Goal: Information Seeking & Learning: Learn about a topic

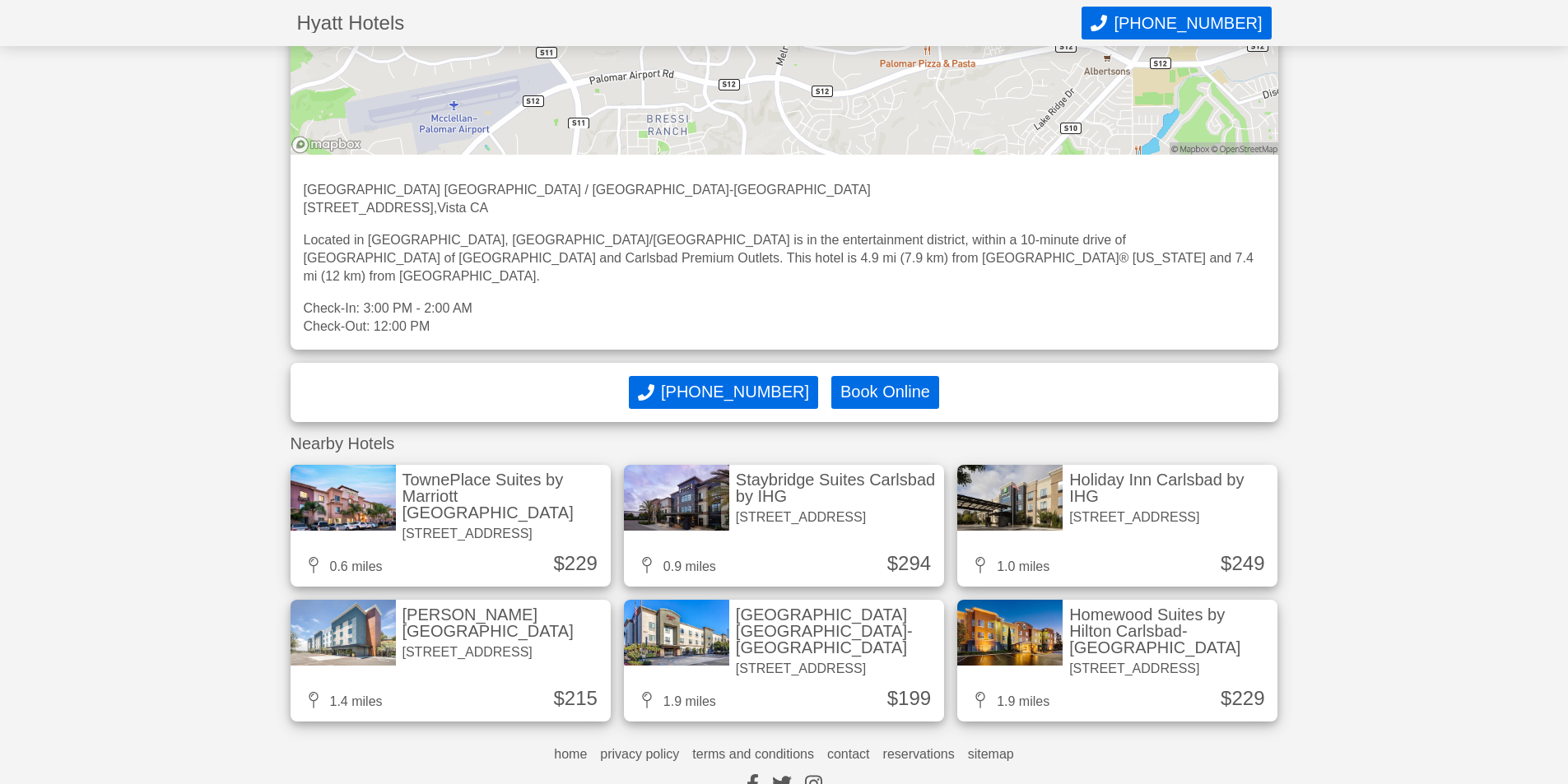
scroll to position [1671, 0]
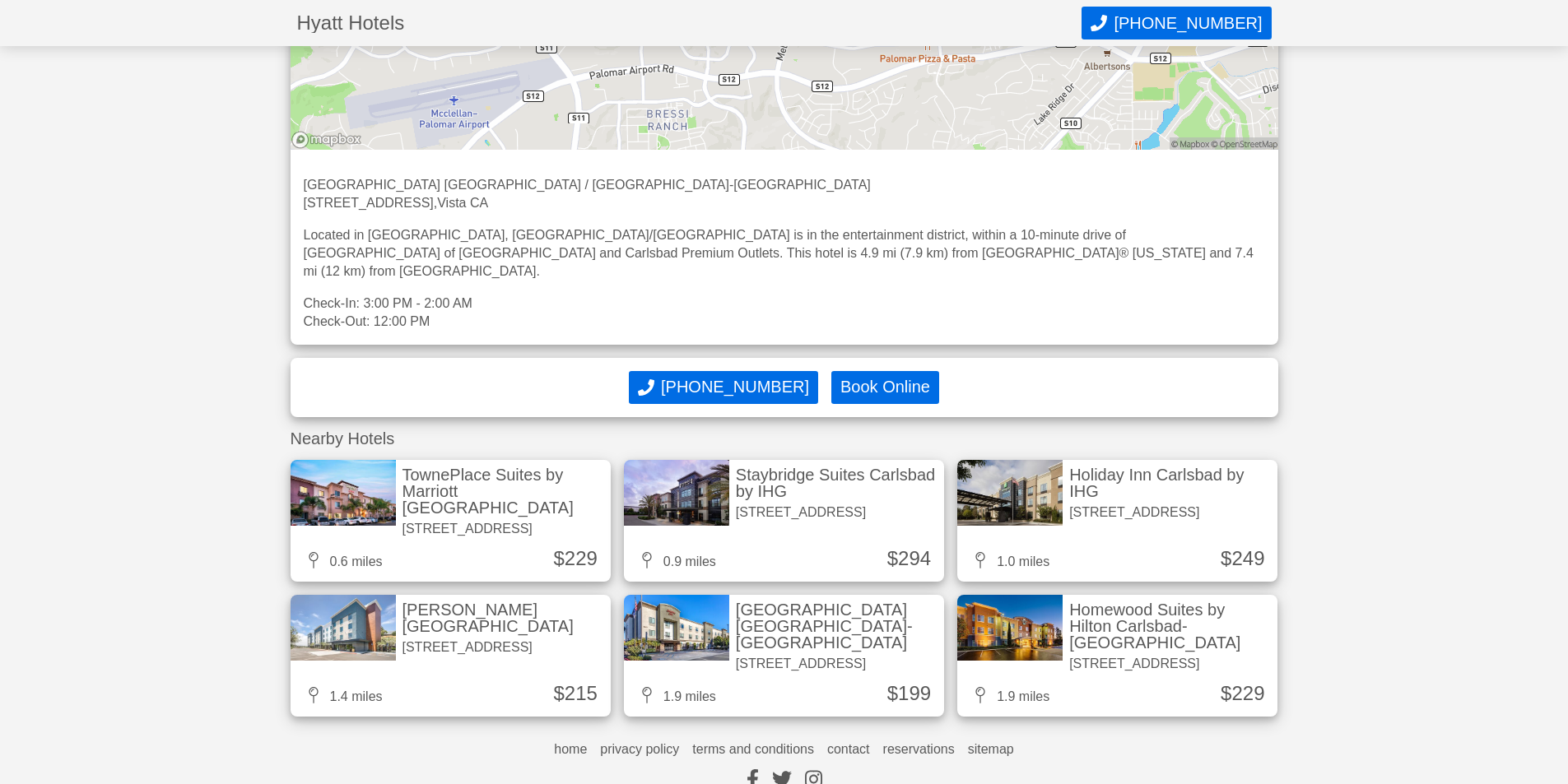
click at [747, 602] on div "[GEOGRAPHIC_DATA] [GEOGRAPHIC_DATA]-[GEOGRAPHIC_DATA]" at bounding box center [836, 626] width 201 height 50
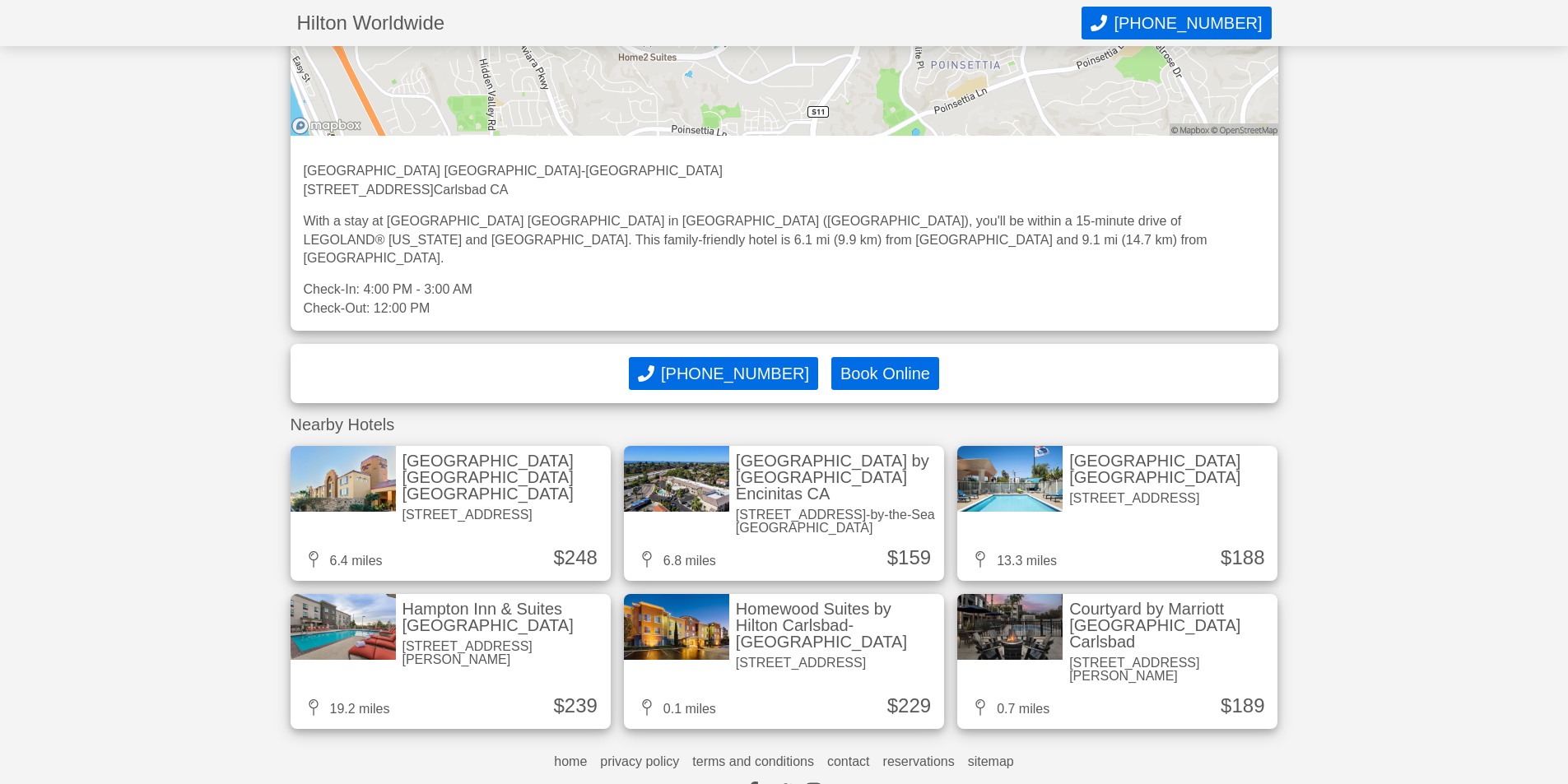
scroll to position [1175, 0]
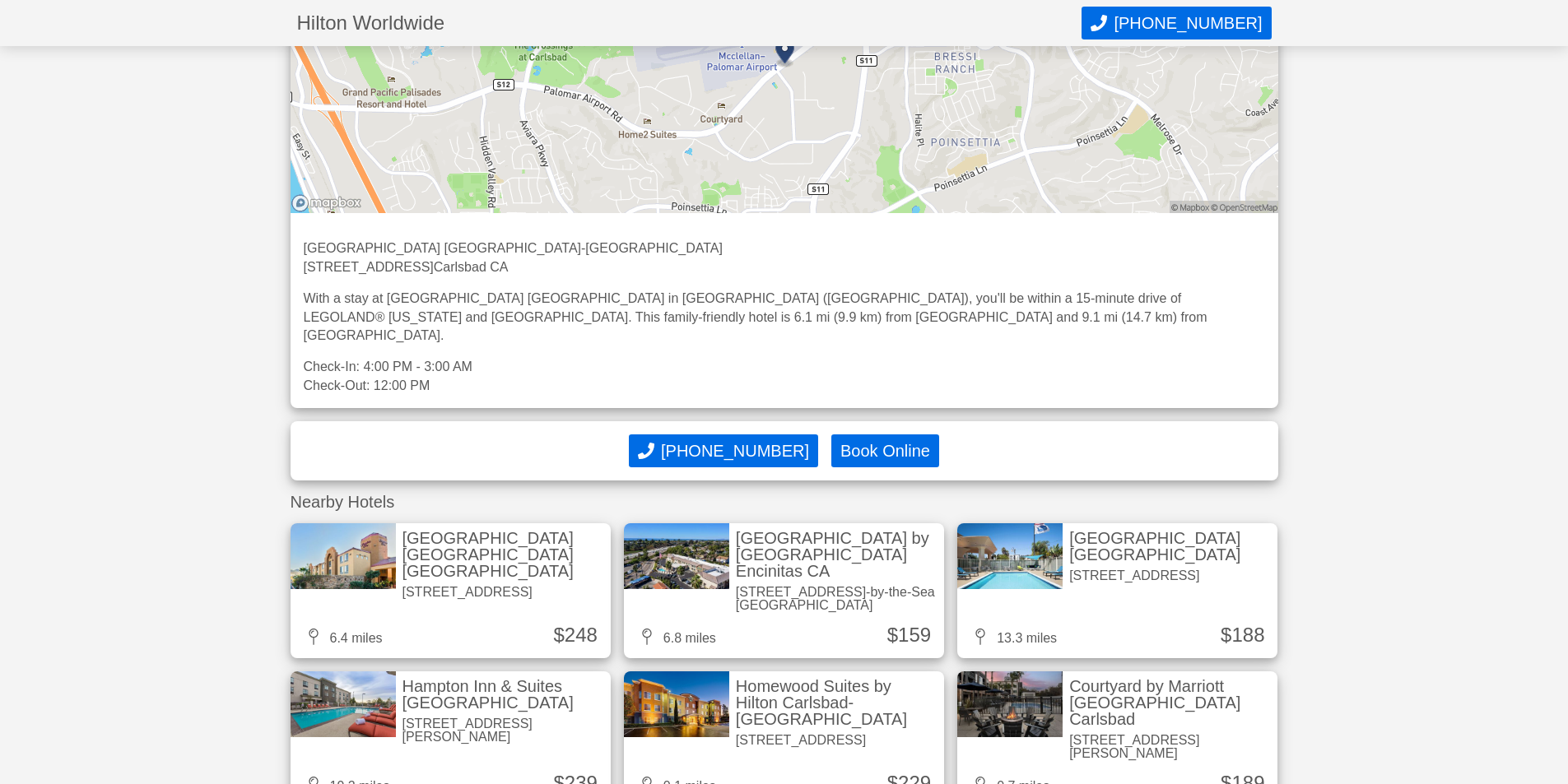
click at [1025, 523] on img at bounding box center [1009, 556] width 106 height 65
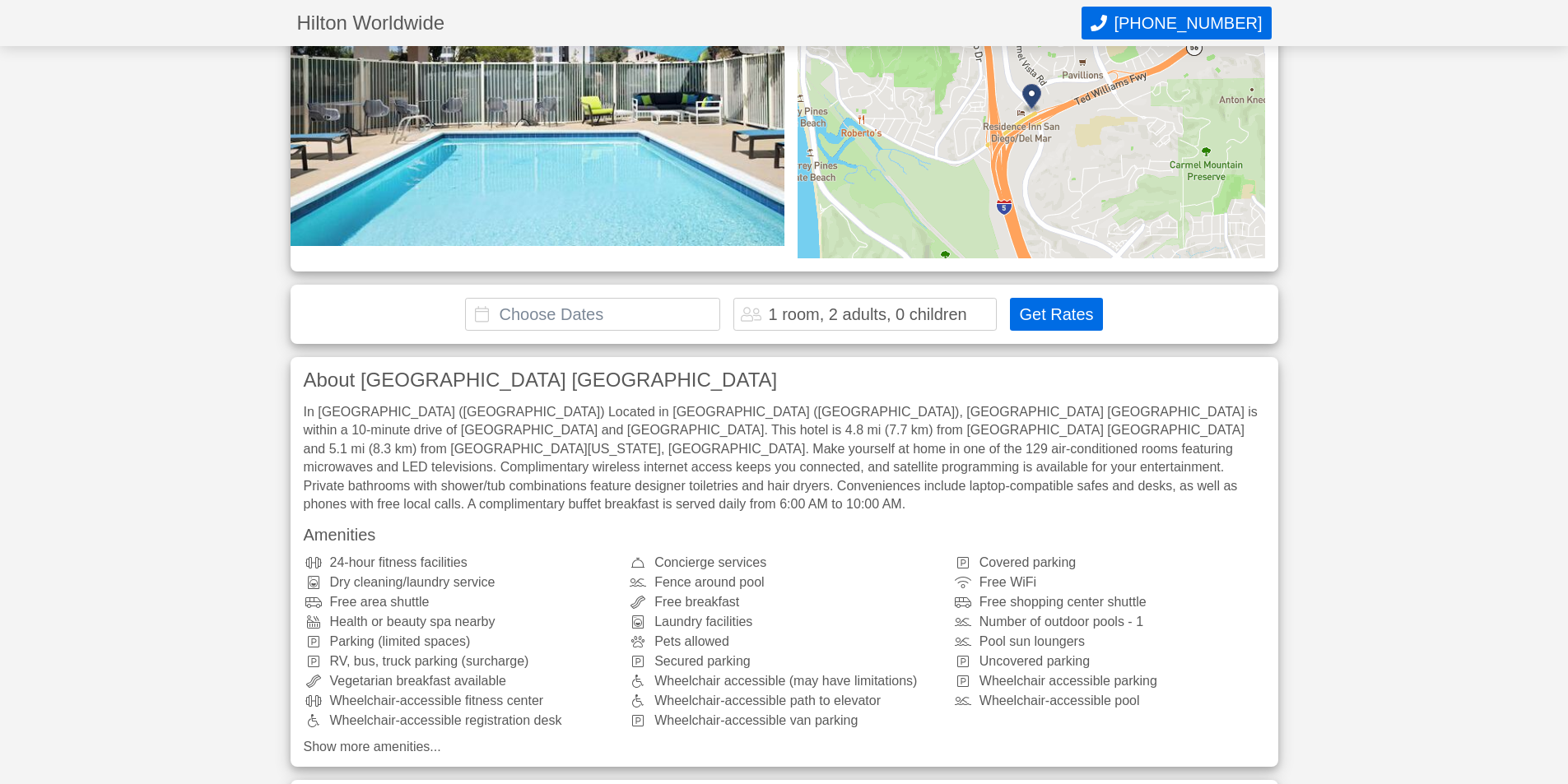
scroll to position [329, 0]
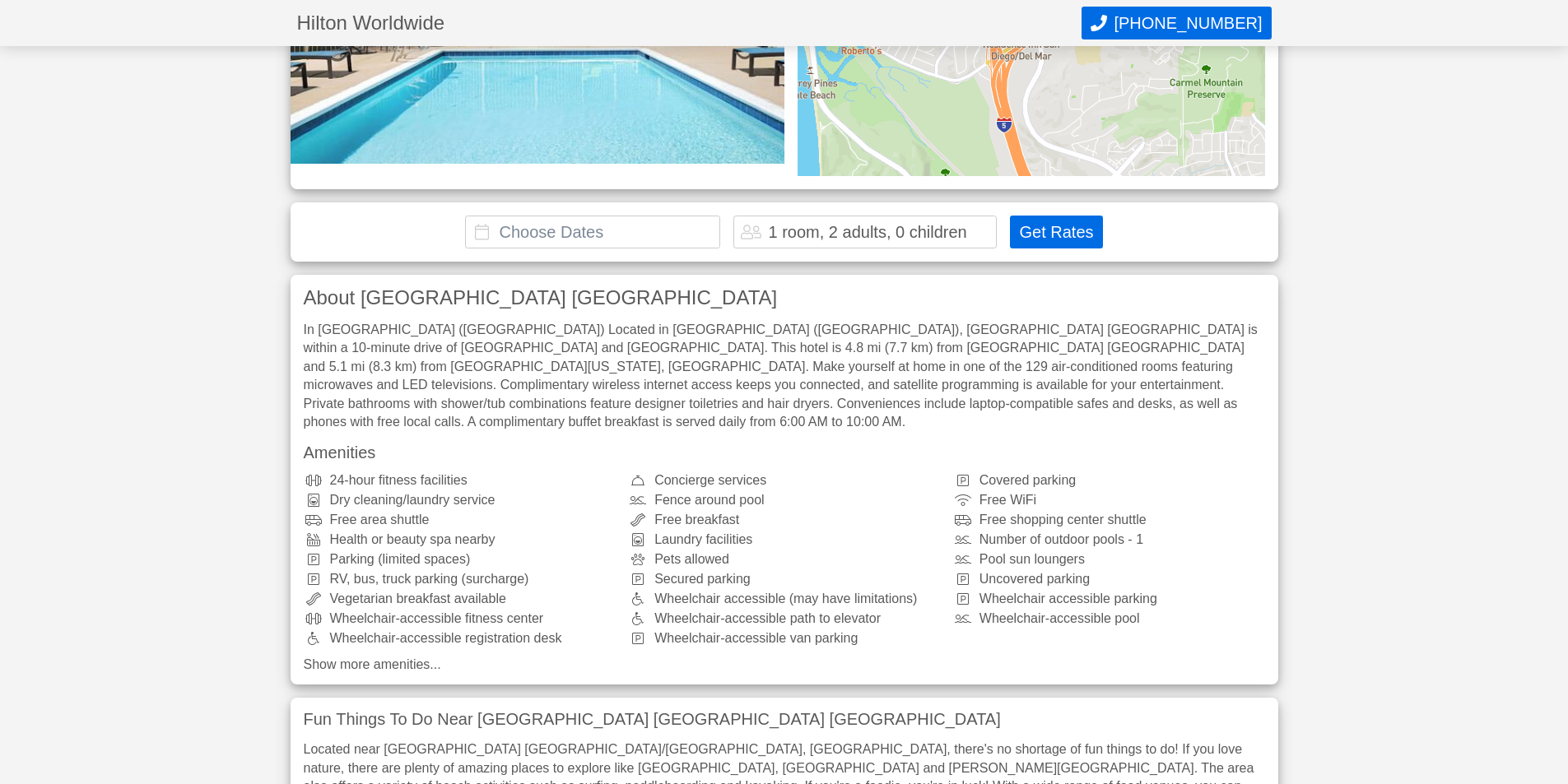
click at [307, 658] on link "Show more amenities..." at bounding box center [784, 664] width 961 height 13
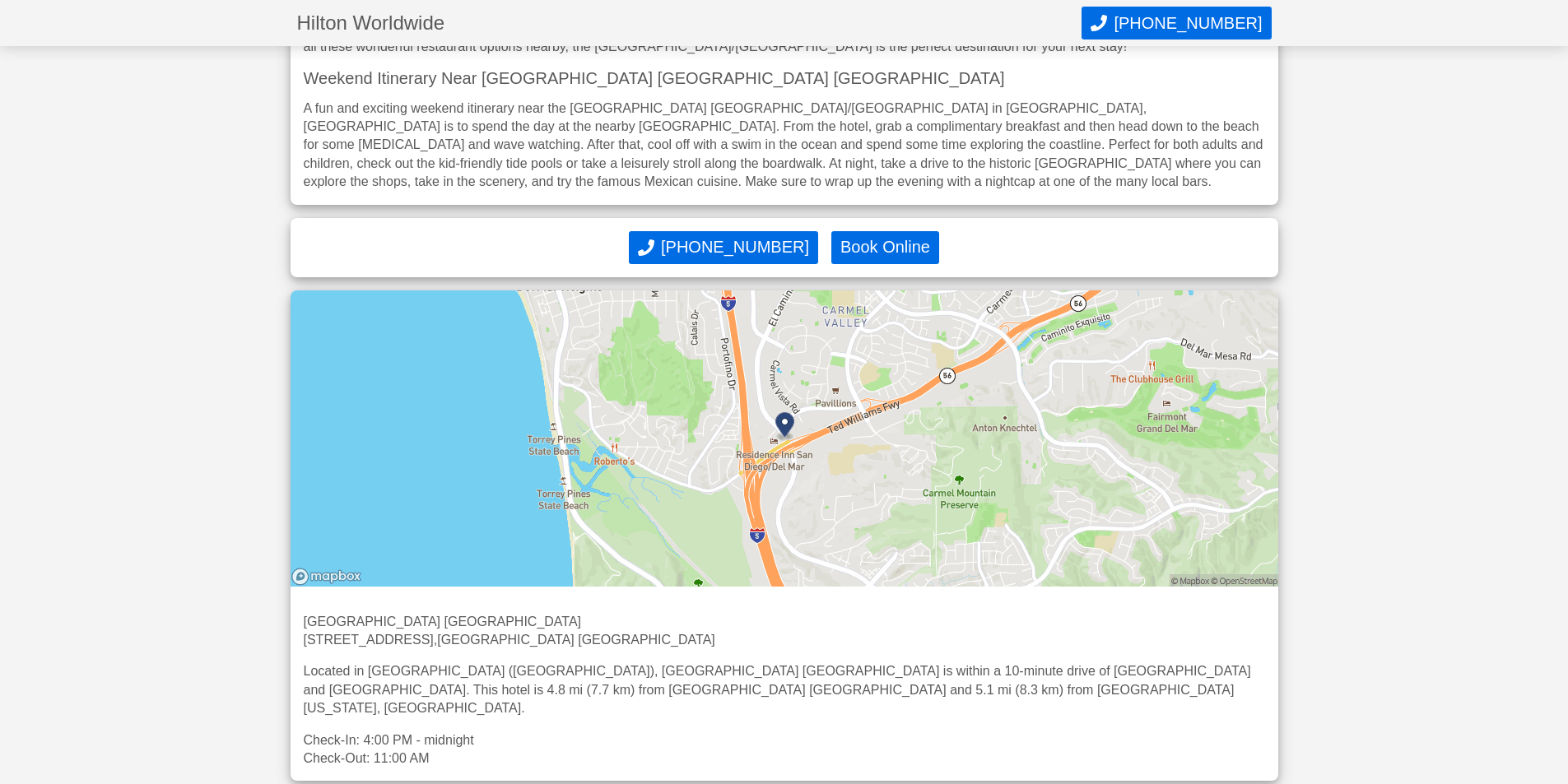
scroll to position [1562, 0]
